Goal: Transaction & Acquisition: Purchase product/service

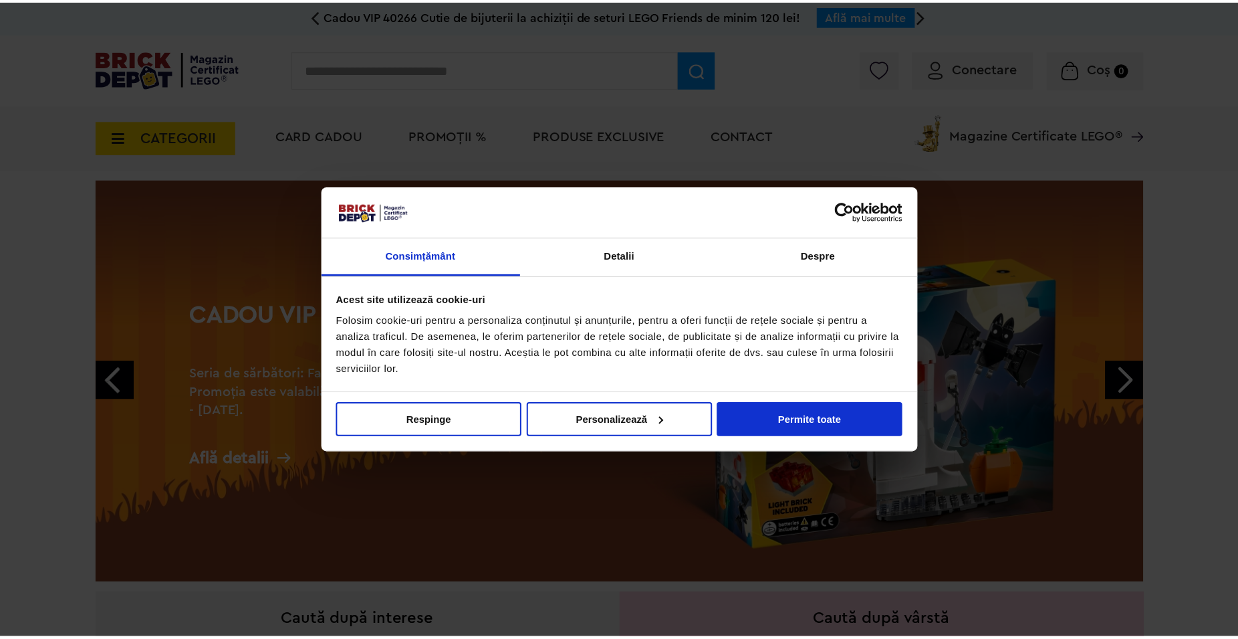
scroll to position [3, 0]
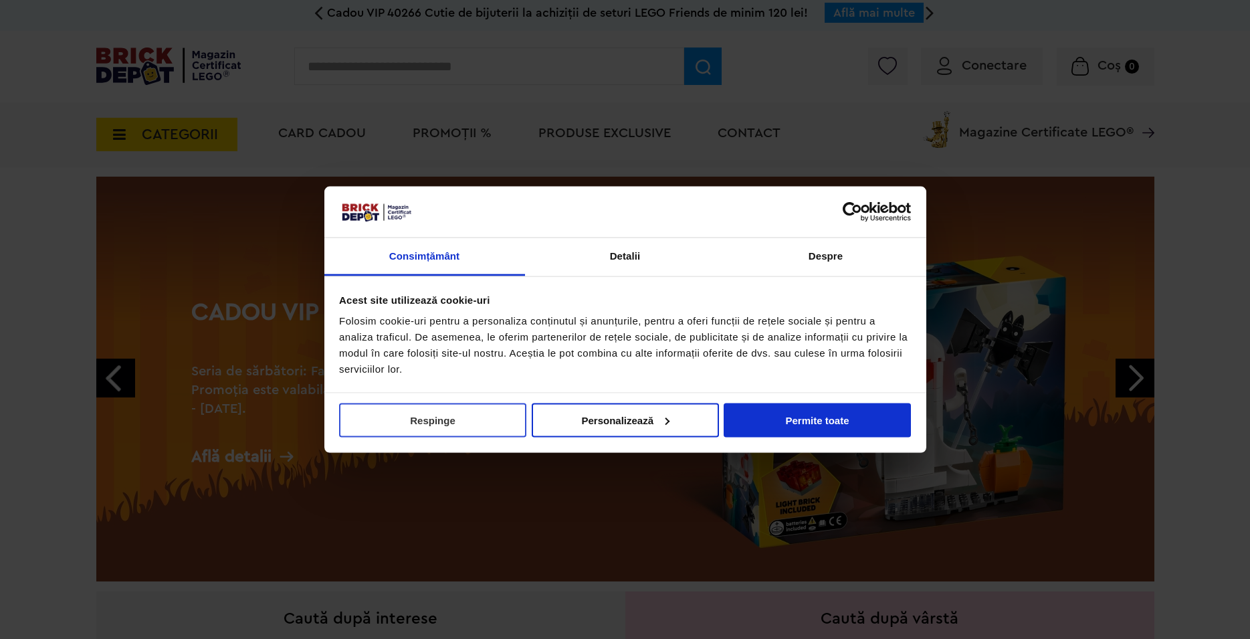
click at [504, 419] on button "Respinge" at bounding box center [432, 420] width 187 height 34
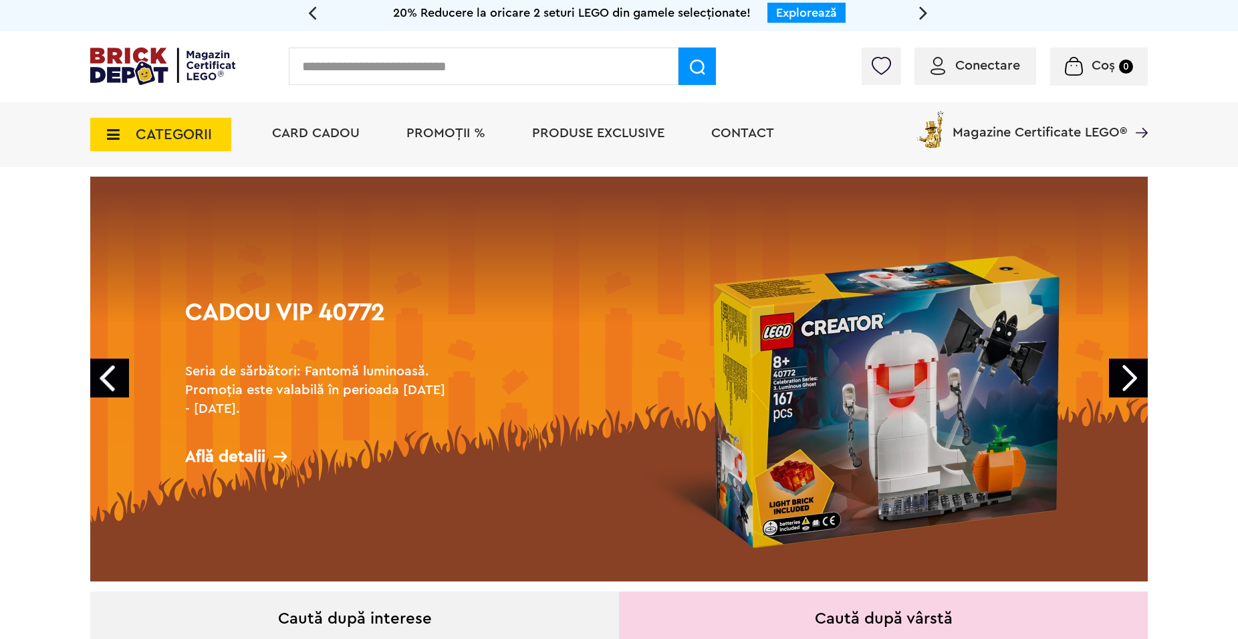
click at [1135, 370] on link "Next" at bounding box center [1128, 377] width 39 height 39
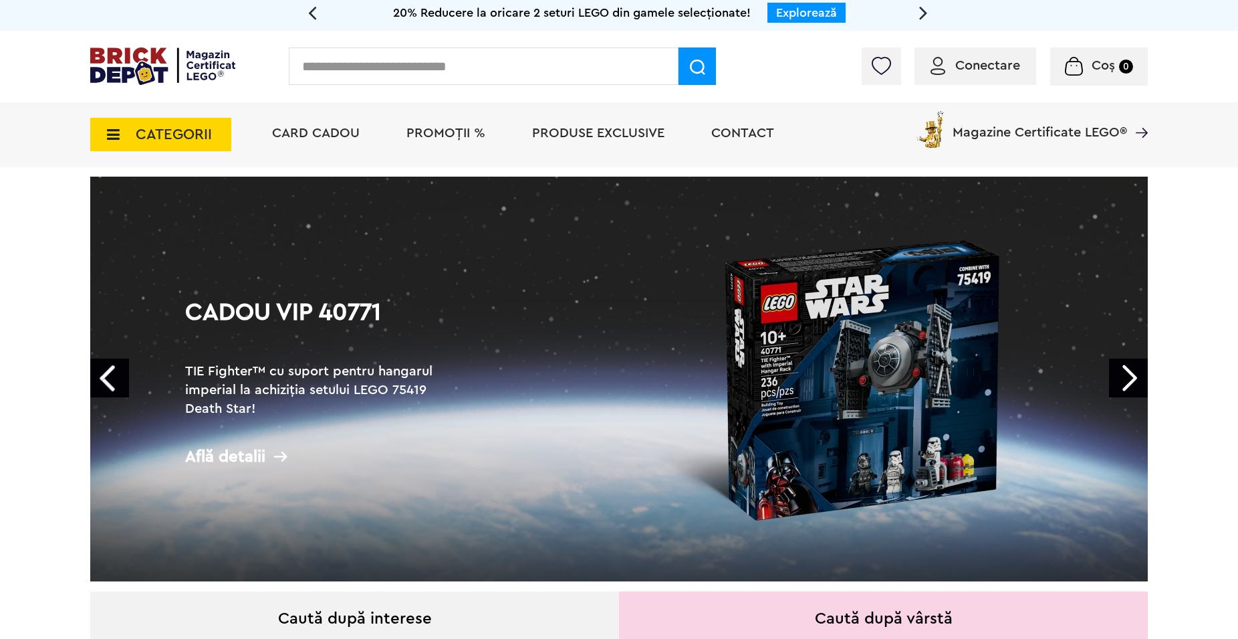
click at [1135, 370] on link "Next" at bounding box center [1128, 377] width 39 height 39
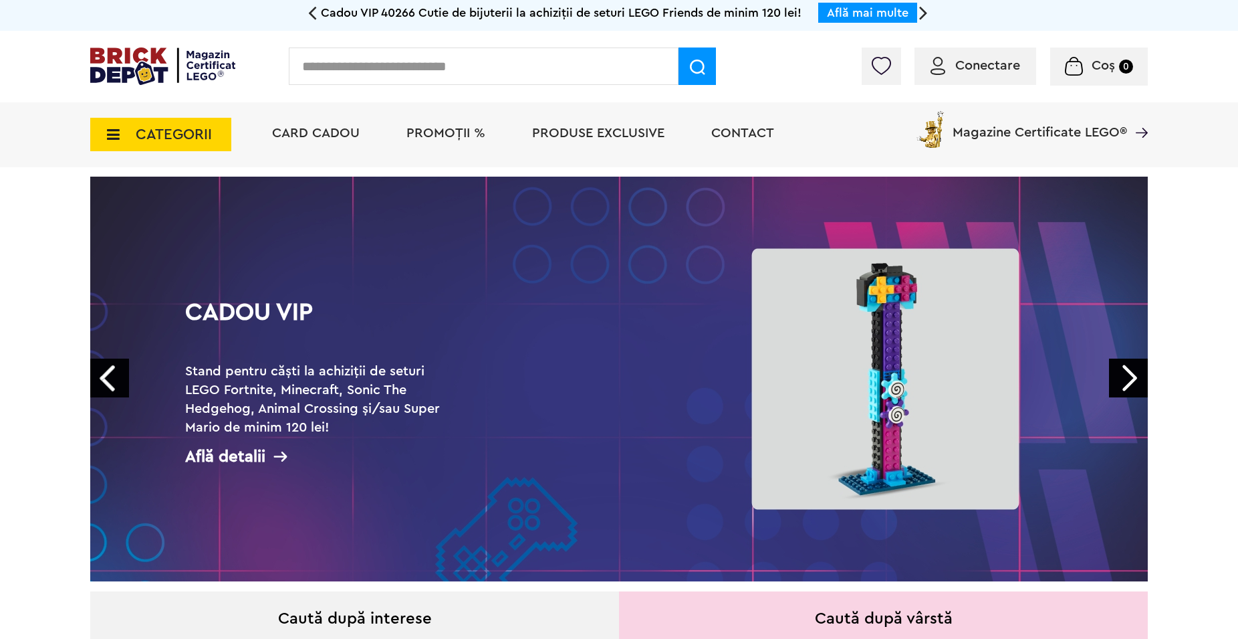
click at [1135, 370] on link "Next" at bounding box center [1128, 377] width 39 height 39
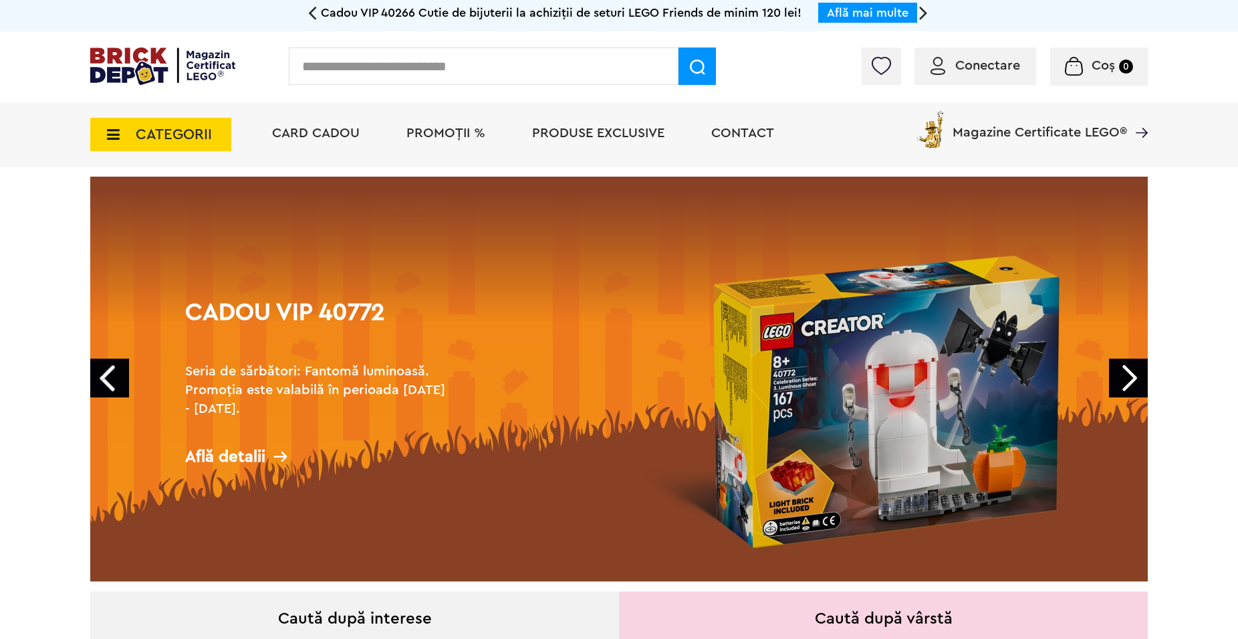
click at [830, 402] on link "Cadou VIP 40772 Seria de sărbători: Fantomă luminoasă. Promoția este valabilă î…" at bounding box center [619, 379] width 1058 height 405
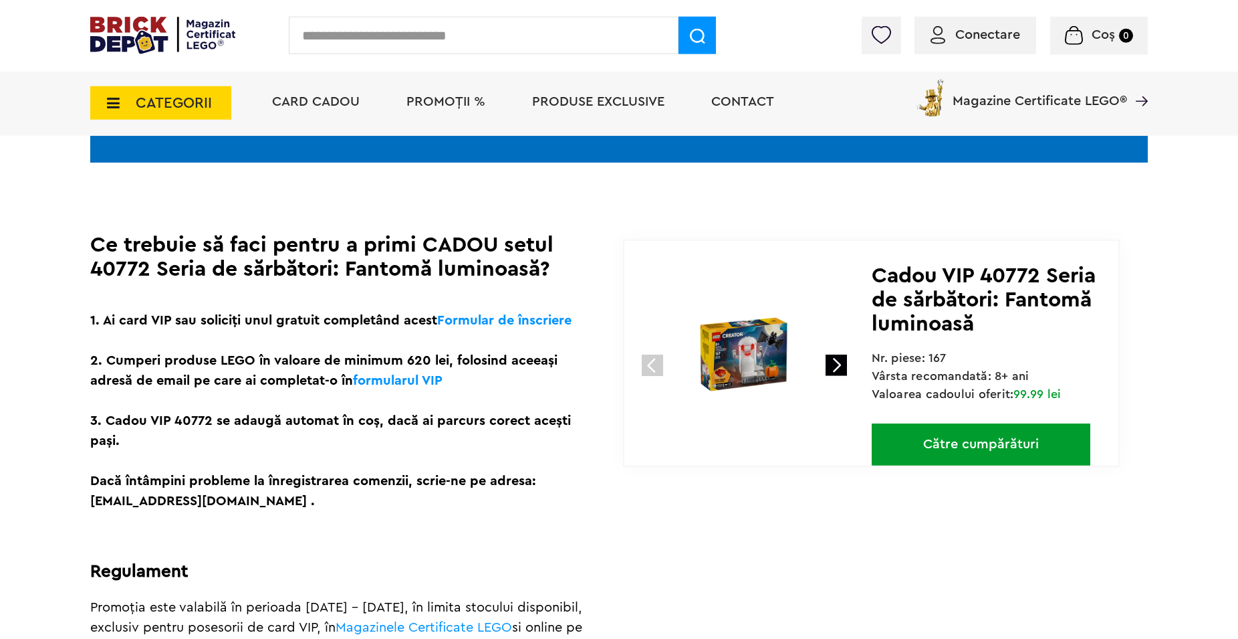
scroll to position [136, 0]
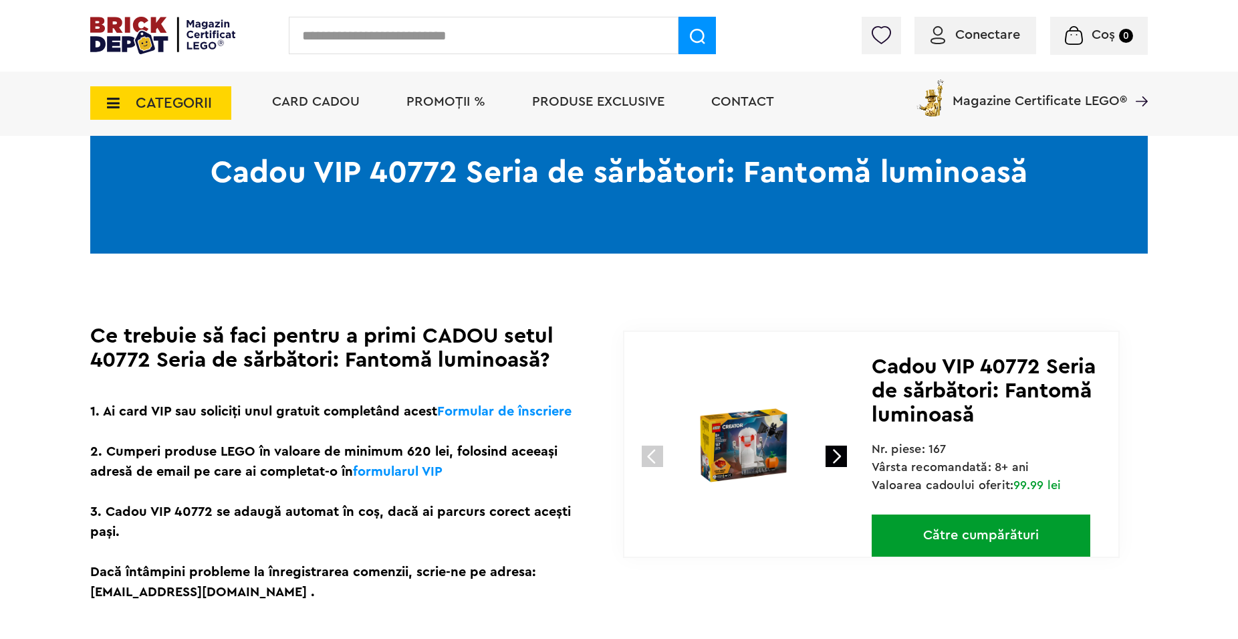
click at [459, 99] on span "PROMOȚII %" at bounding box center [446, 101] width 79 height 13
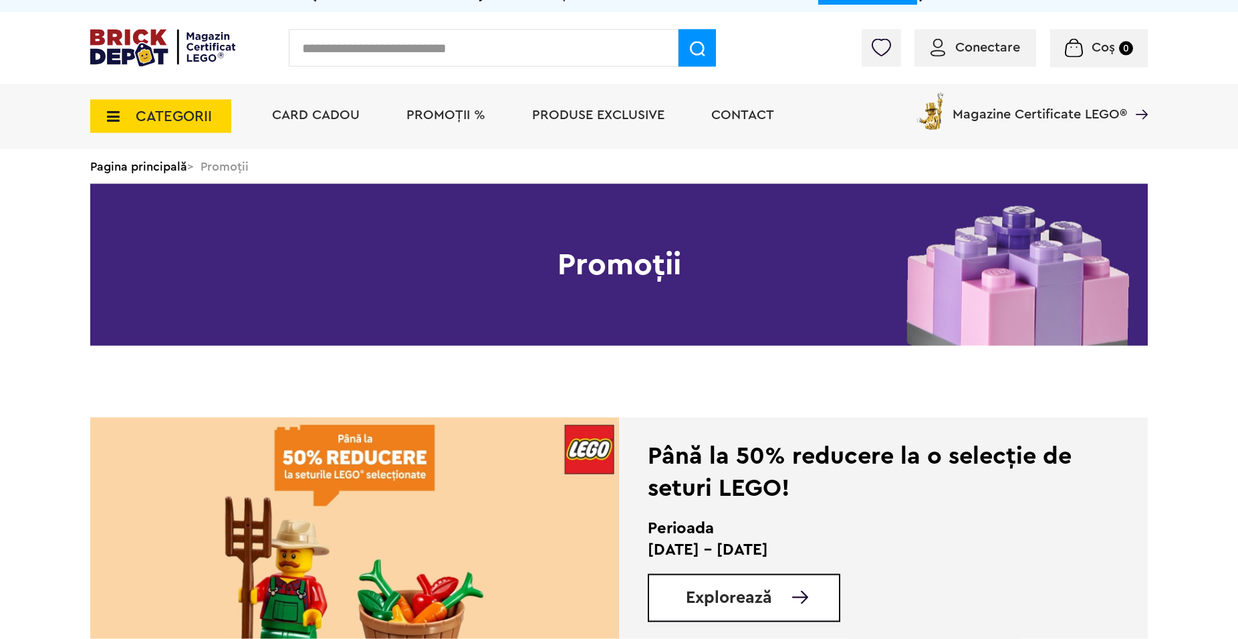
scroll to position [341, 0]
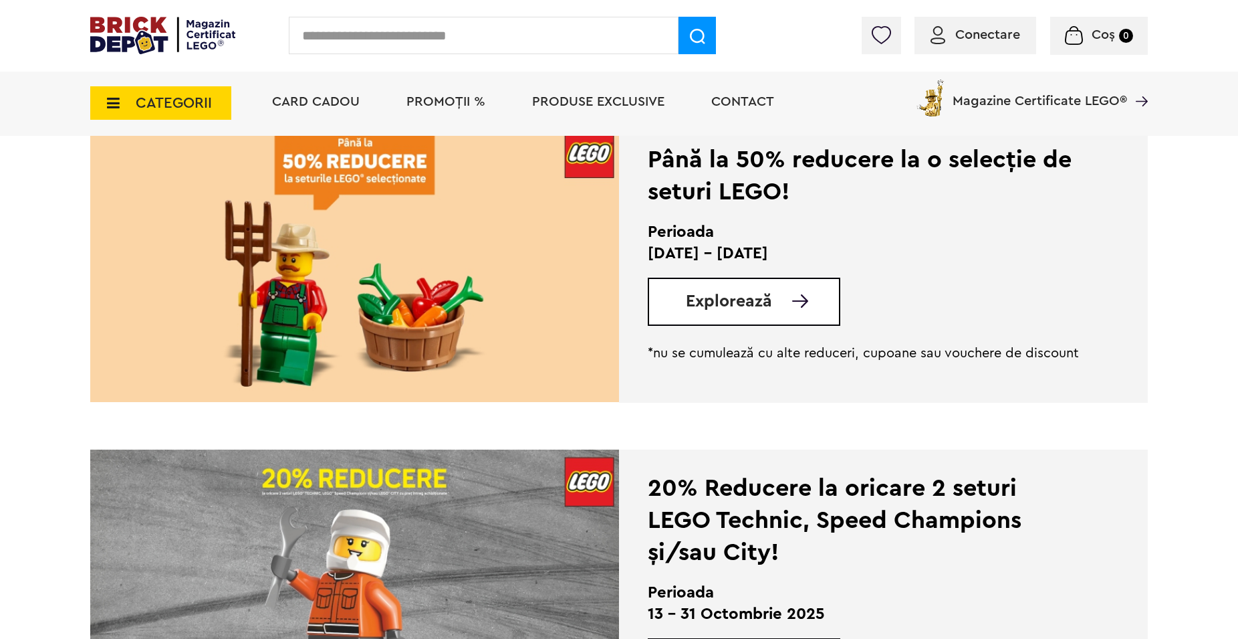
click at [439, 356] on img at bounding box center [354, 261] width 529 height 281
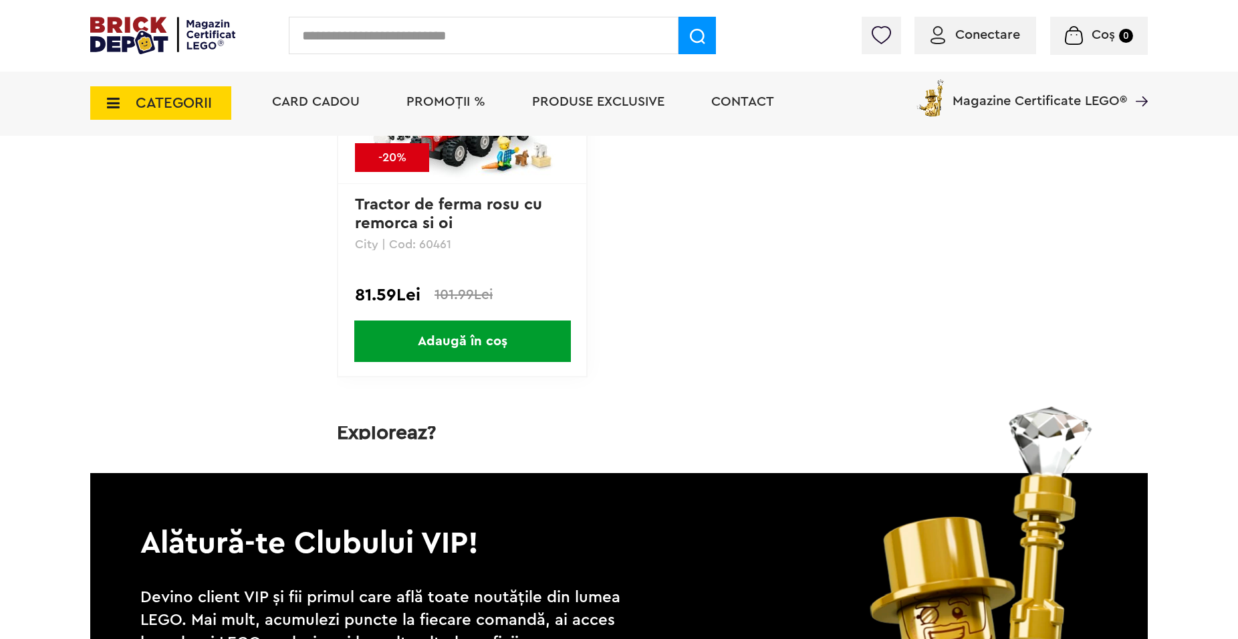
scroll to position [6412, 0]
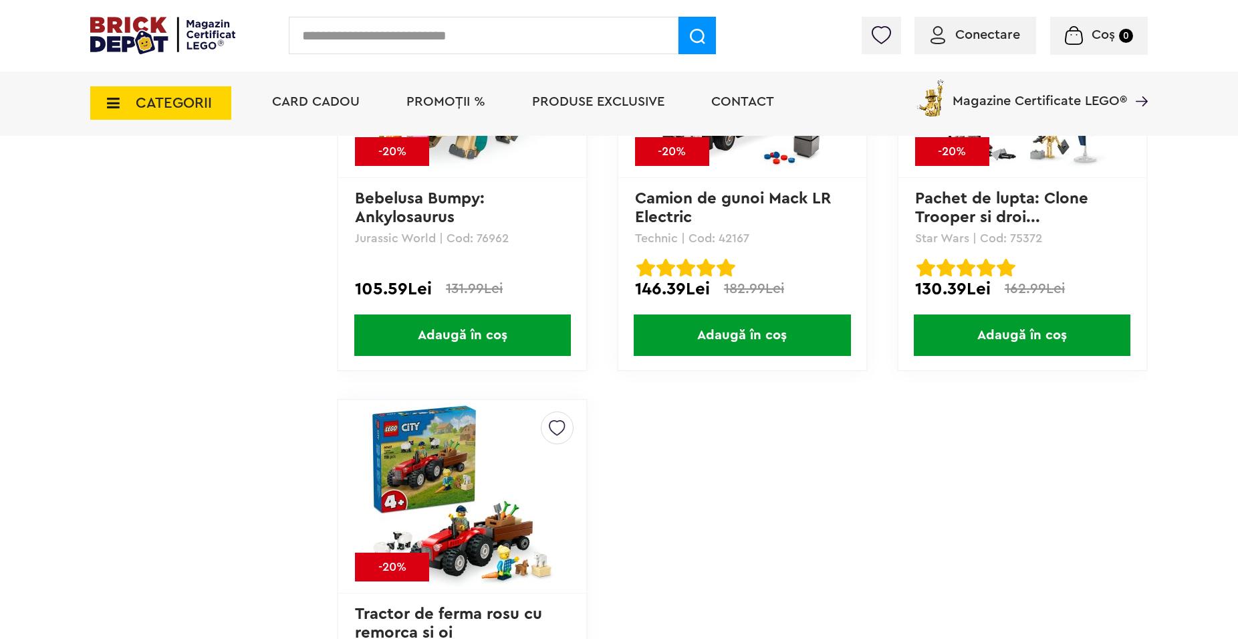
click at [462, 98] on span "PROMOȚII %" at bounding box center [446, 101] width 79 height 13
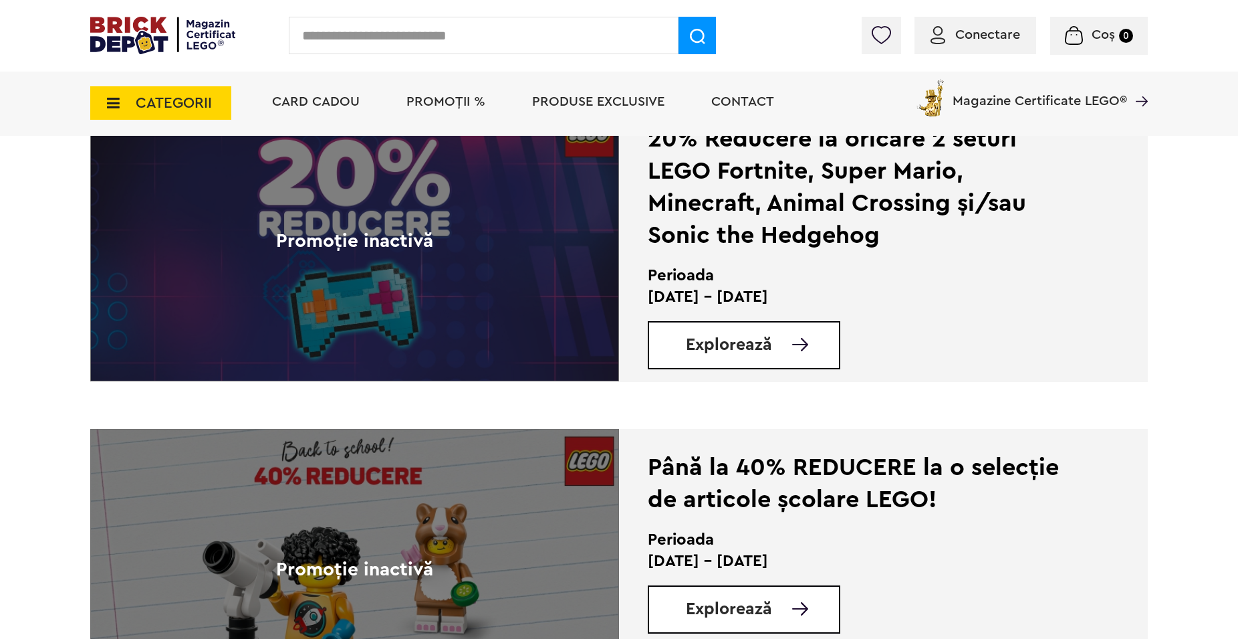
scroll to position [2251, 0]
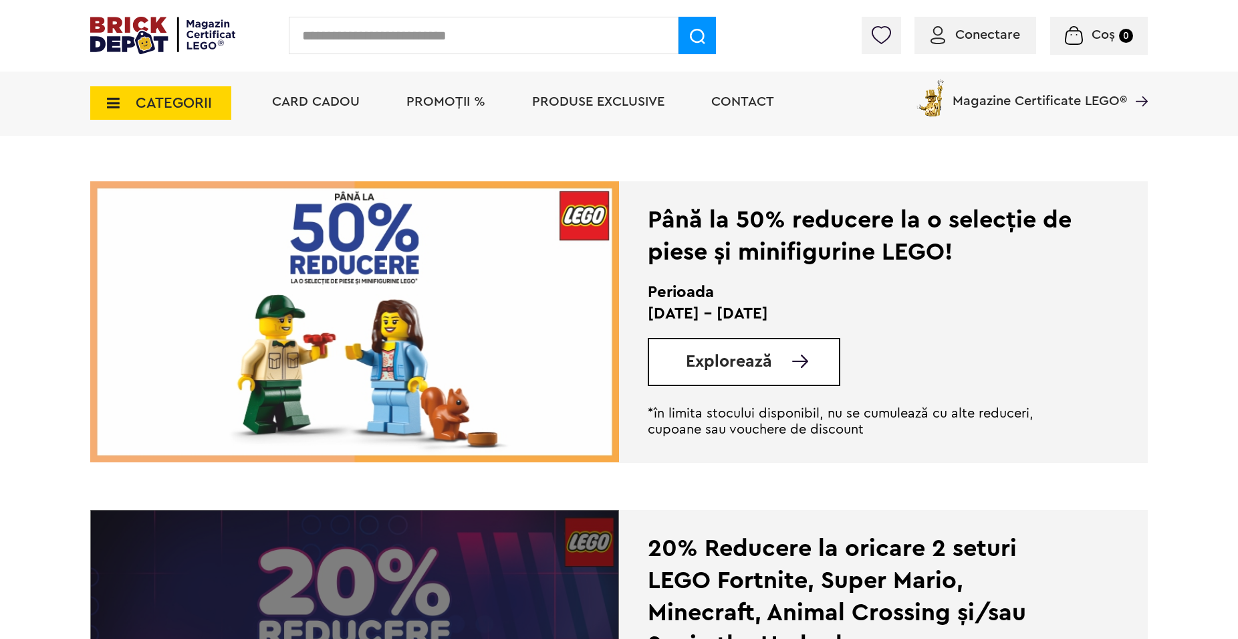
click at [197, 40] on img at bounding box center [162, 35] width 145 height 37
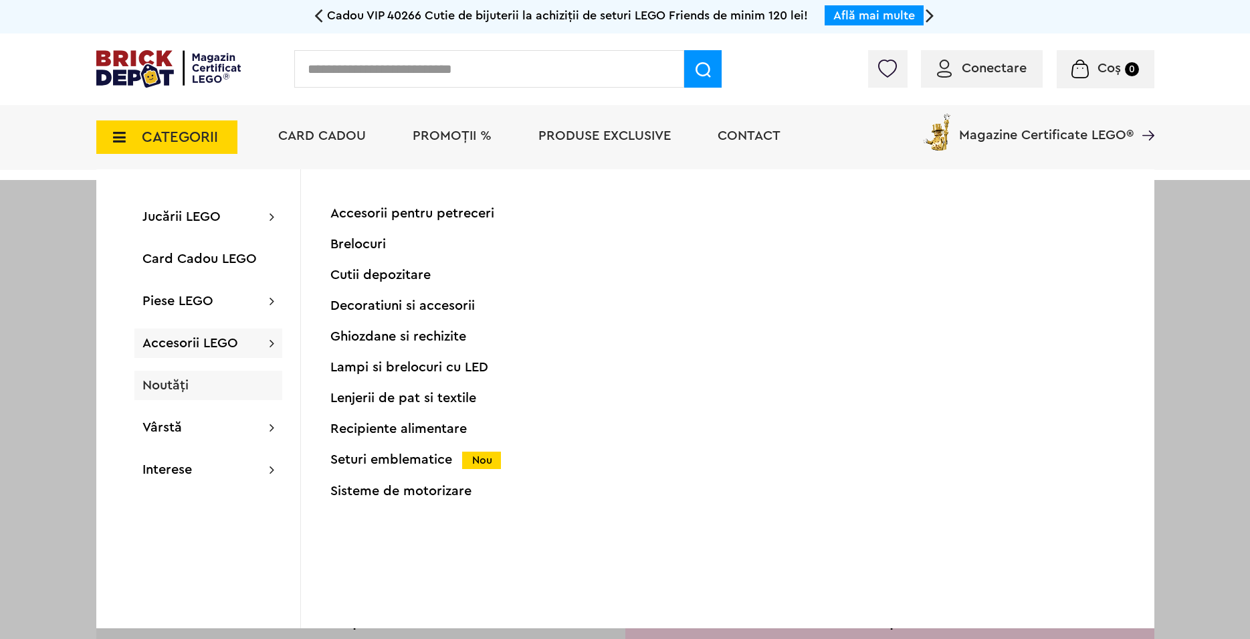
click at [169, 383] on span "Noutăți" at bounding box center [165, 384] width 46 height 13
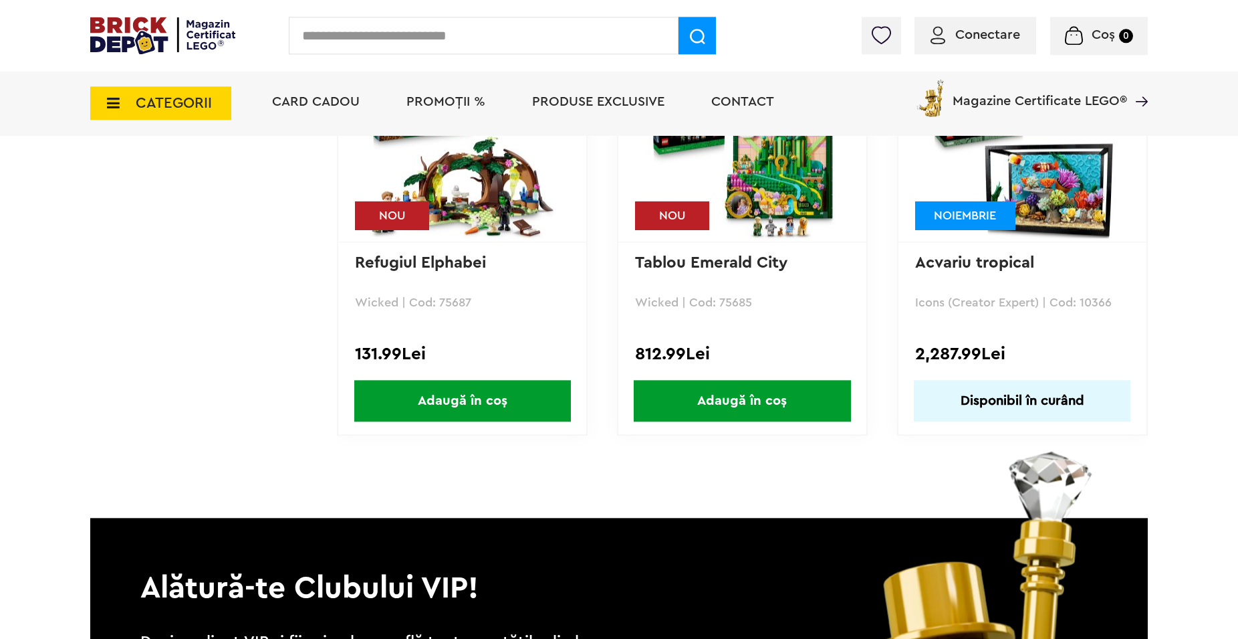
scroll to position [4911, 0]
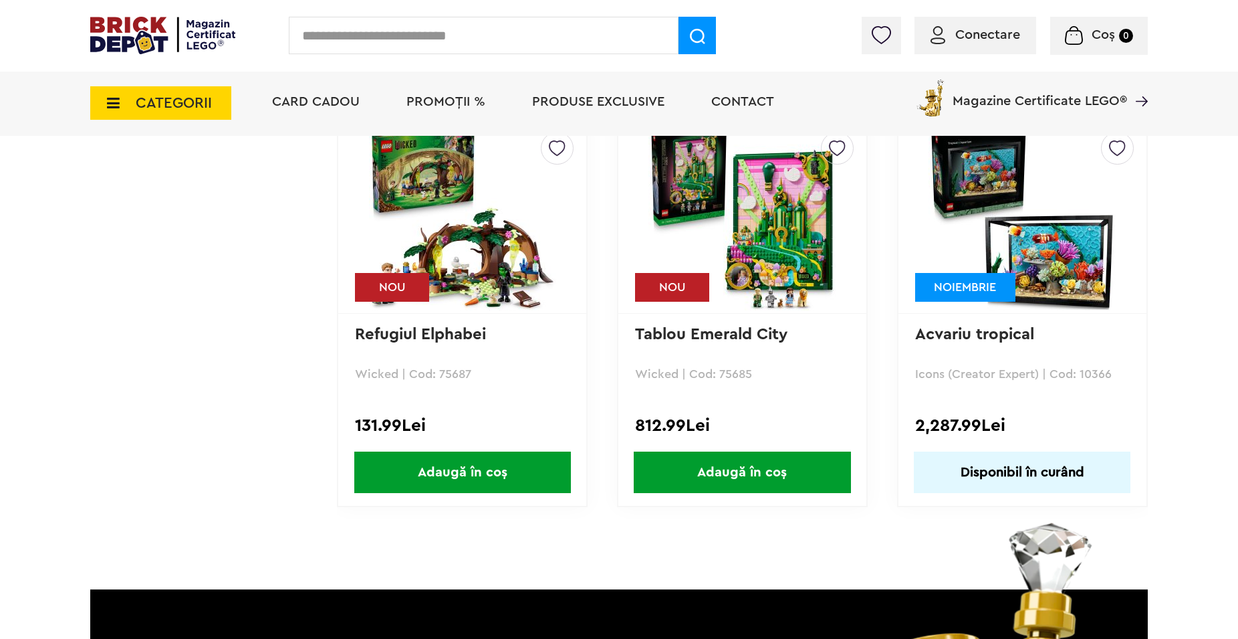
click at [970, 249] on img at bounding box center [1022, 216] width 187 height 187
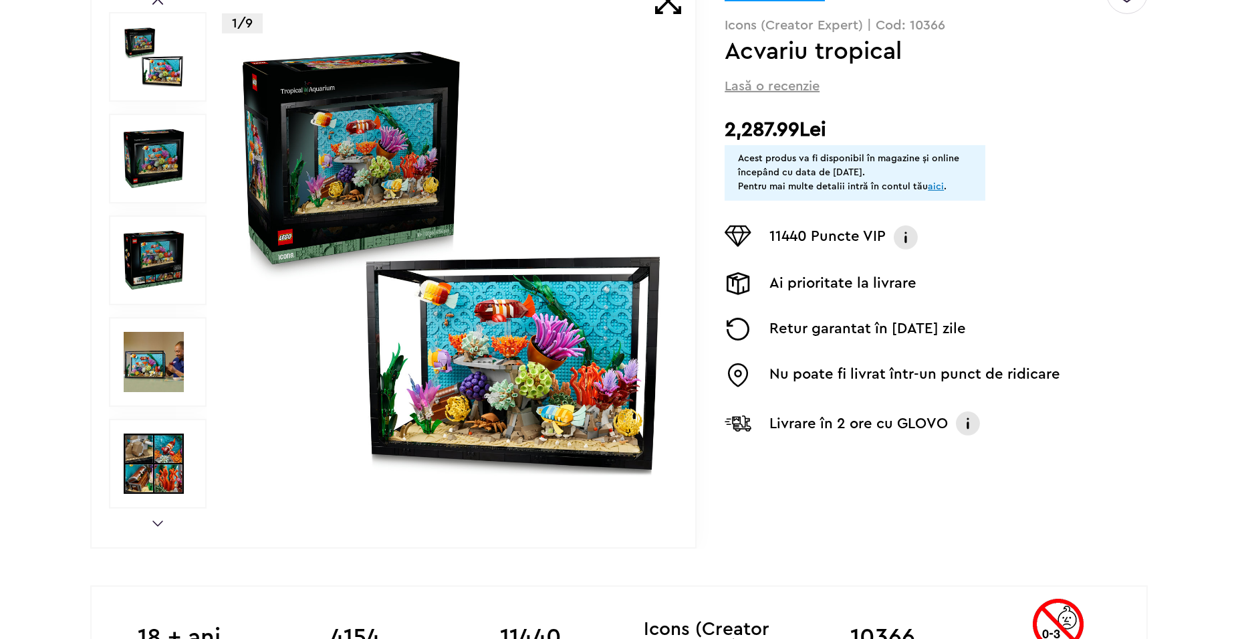
scroll to position [273, 0]
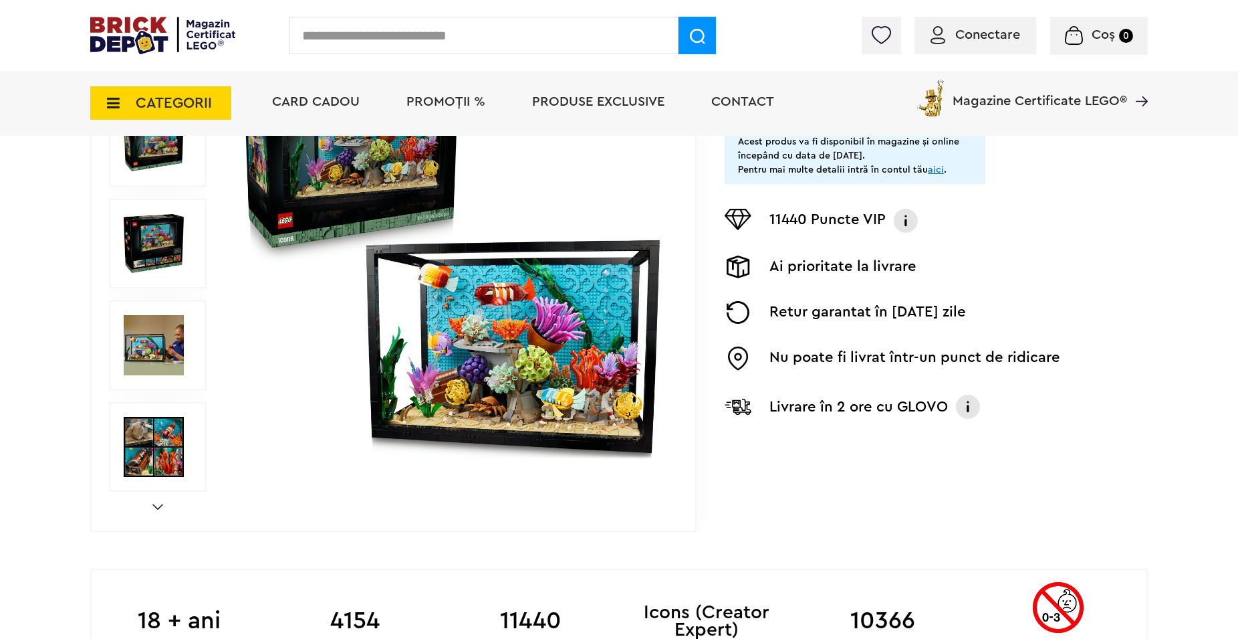
click at [155, 261] on img at bounding box center [154, 243] width 60 height 60
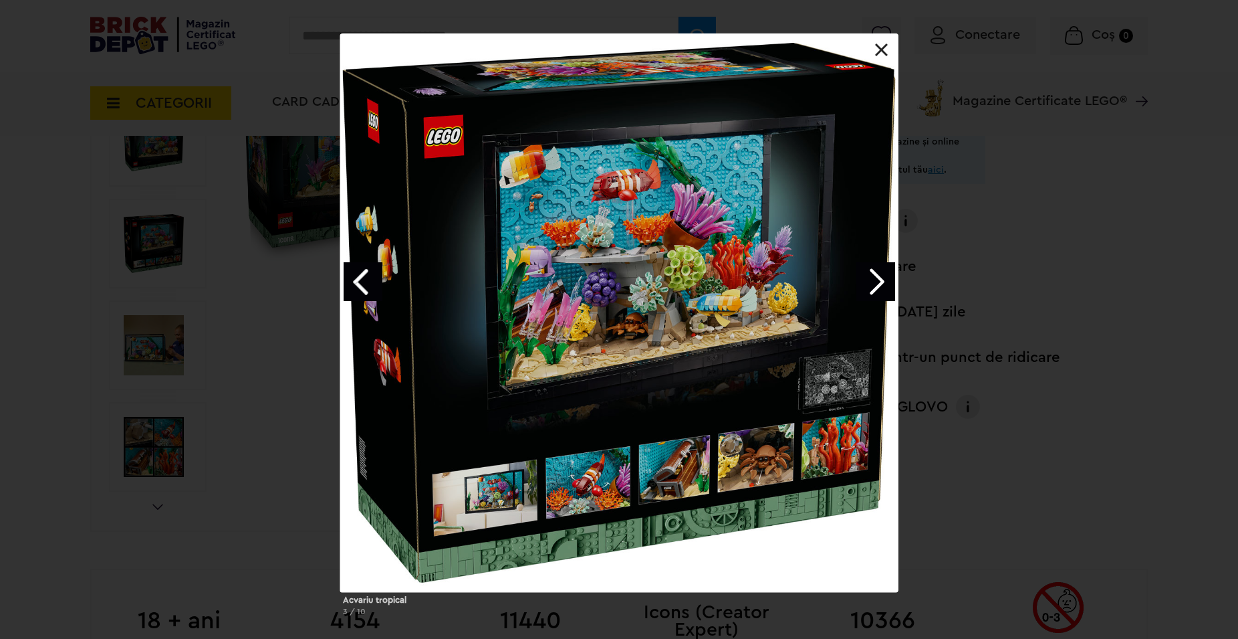
click at [875, 283] on link "Next image" at bounding box center [876, 281] width 39 height 39
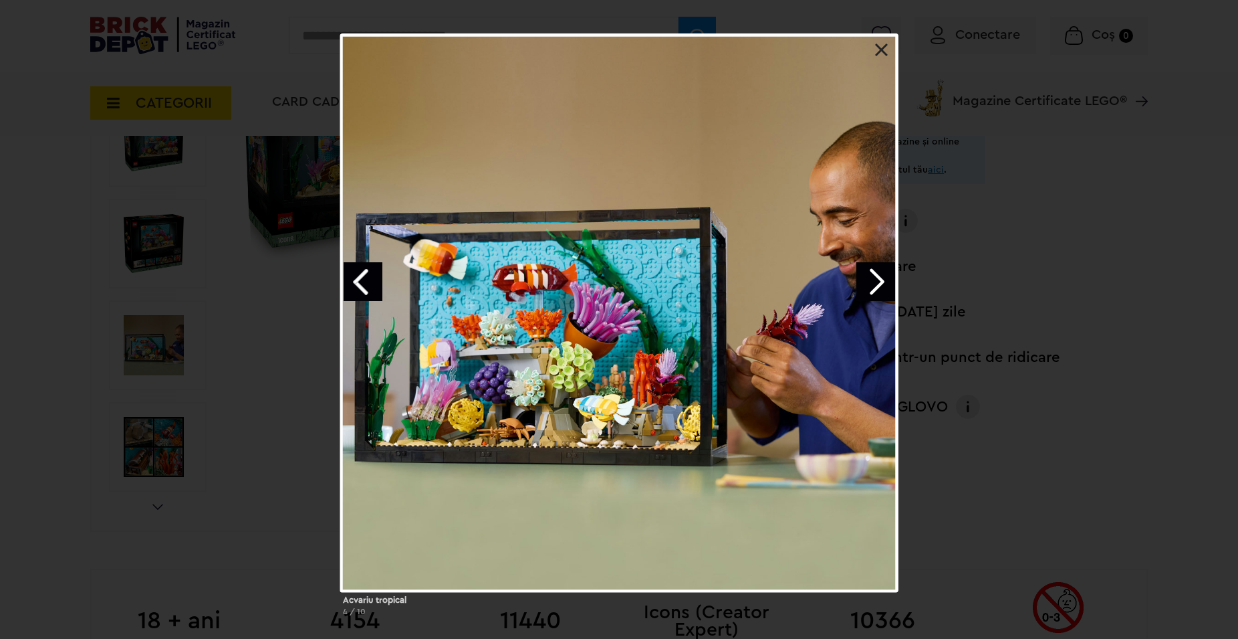
click at [875, 283] on link "Next image" at bounding box center [876, 281] width 39 height 39
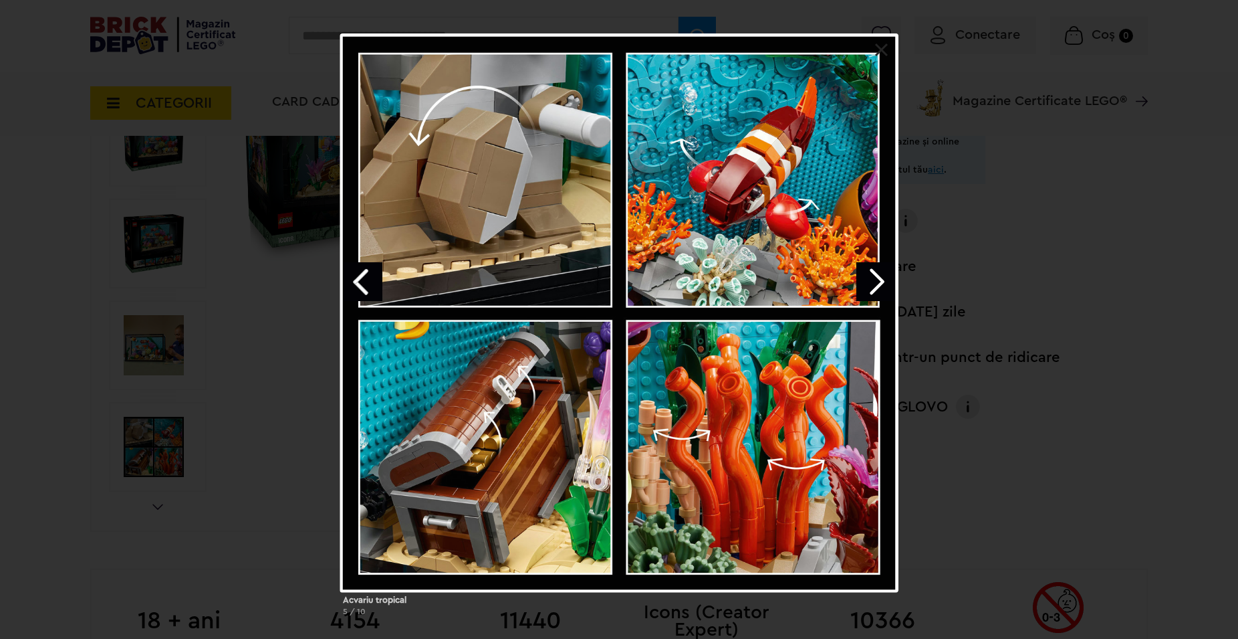
click at [875, 282] on link "Next image" at bounding box center [876, 281] width 39 height 39
